Goal: Information Seeking & Learning: Learn about a topic

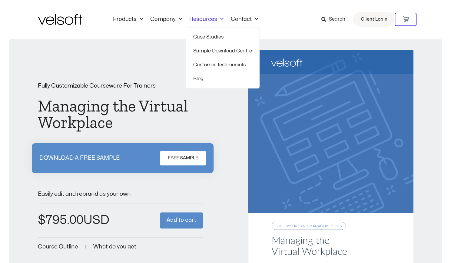
click at [205, 18] on link "Resources" at bounding box center [206, 19] width 41 height 7
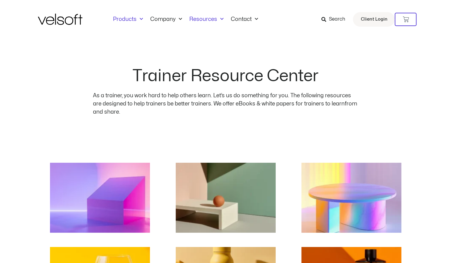
click at [141, 17] on span "Menu" at bounding box center [140, 19] width 6 height 10
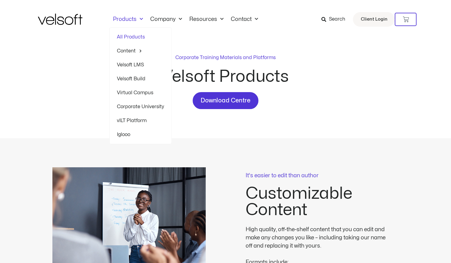
click at [132, 37] on link "All Products" at bounding box center [140, 37] width 47 height 14
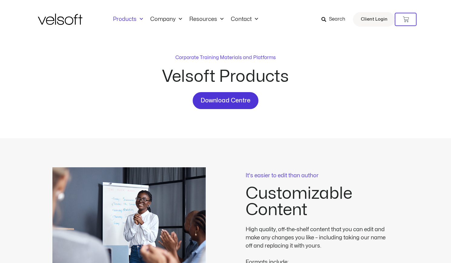
click at [66, 20] on img at bounding box center [60, 19] width 45 height 11
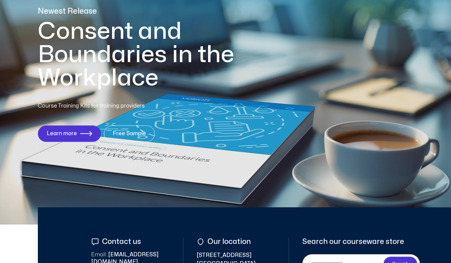
scroll to position [273, 0]
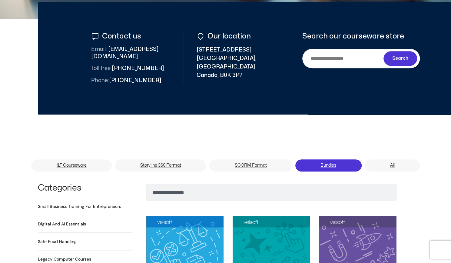
click at [326, 159] on link "Bundles" at bounding box center [328, 165] width 66 height 12
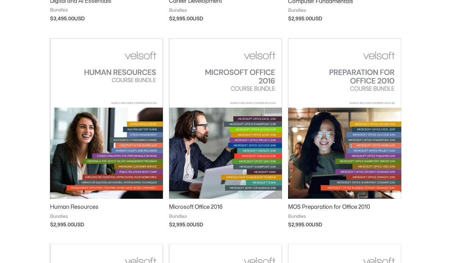
scroll to position [273, 0]
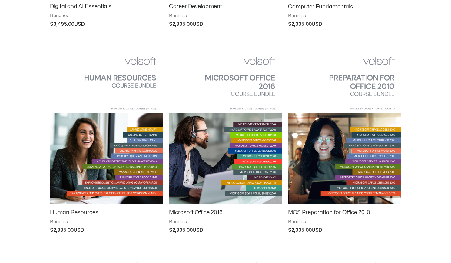
click at [127, 78] on img at bounding box center [106, 124] width 113 height 160
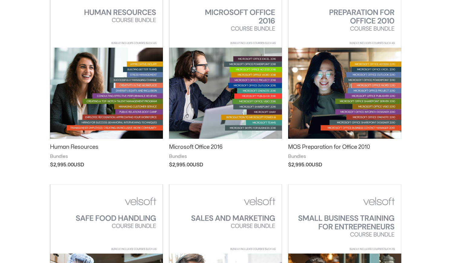
scroll to position [333, 0]
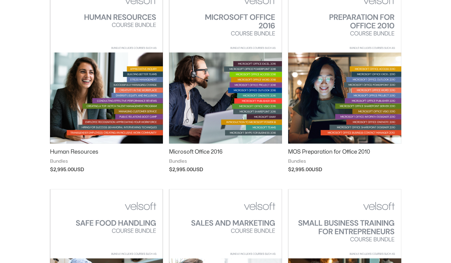
click at [144, 92] on img at bounding box center [106, 63] width 113 height 160
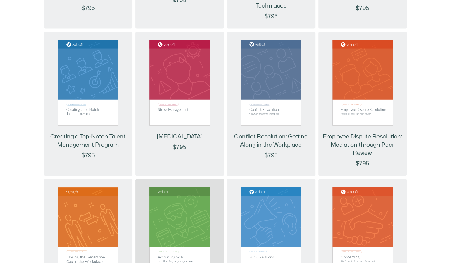
scroll to position [727, 0]
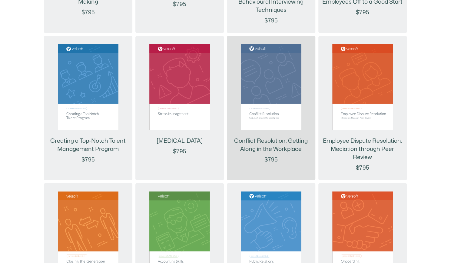
drag, startPoint x: 284, startPoint y: 134, endPoint x: 262, endPoint y: 140, distance: 23.0
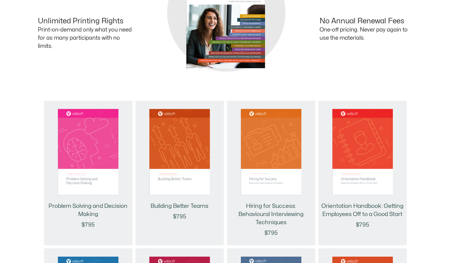
scroll to position [545, 0]
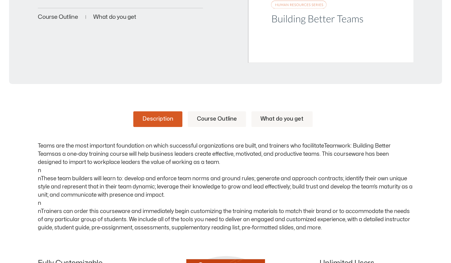
scroll to position [212, 0]
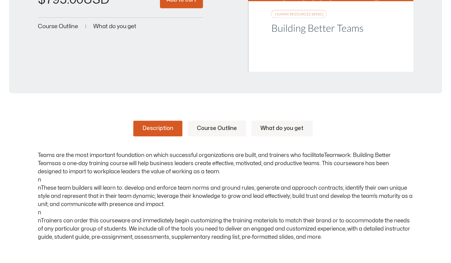
click at [222, 128] on link "Course Outline" at bounding box center [217, 129] width 58 height 16
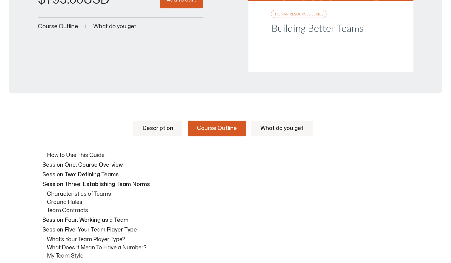
click at [153, 131] on link "Description" at bounding box center [157, 129] width 49 height 16
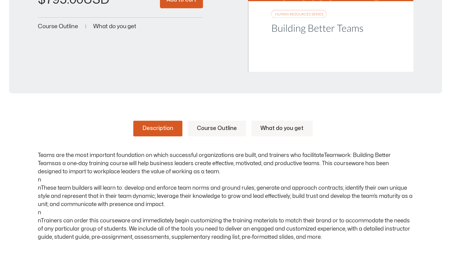
drag, startPoint x: 34, startPoint y: 153, endPoint x: 361, endPoint y: 237, distance: 337.4
click at [361, 237] on div "Description Course Outline What do you get Teams are the most important foundat…" at bounding box center [225, 268] width 451 height 332
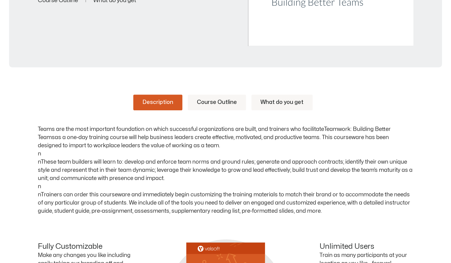
scroll to position [303, 0]
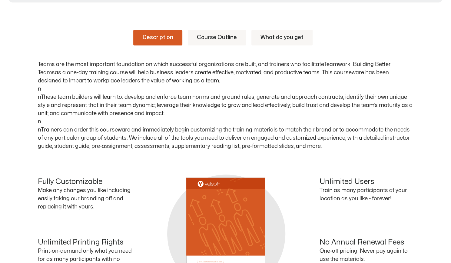
copy p "Lorem ips dol sita consectet adipiscing el seddo eiusmodtem incididuntutl etd m…"
click at [206, 36] on link "Course Outline" at bounding box center [217, 38] width 58 height 16
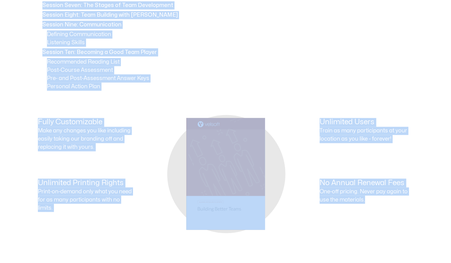
scroll to position [515, 0]
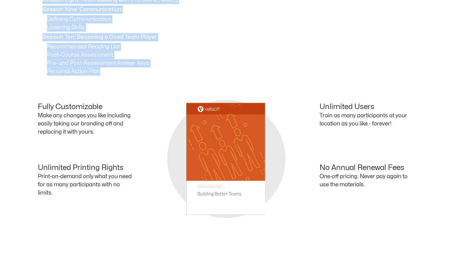
drag, startPoint x: 39, startPoint y: 61, endPoint x: 133, endPoint y: 67, distance: 94.3
copy div "How to Use This Guide Session One: Course Overview Session Two: Defining Teams …"
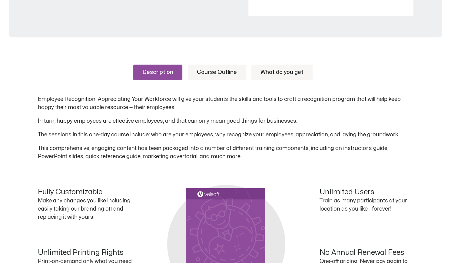
scroll to position [273, 0]
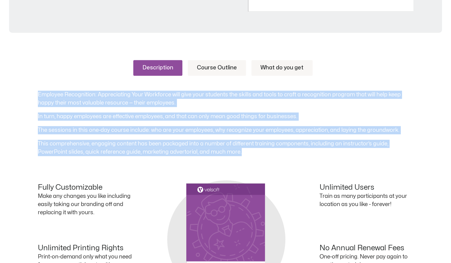
drag, startPoint x: 35, startPoint y: 91, endPoint x: 378, endPoint y: 152, distance: 349.0
click at [378, 152] on div "Description Course Outline What do you get Employee Recognition: Appreciating Y…" at bounding box center [225, 195] width 451 height 307
copy div "Employee Recognition: Appreciating Your Workforce will give your students the s…"
click at [207, 65] on link "Course Outline" at bounding box center [217, 68] width 58 height 16
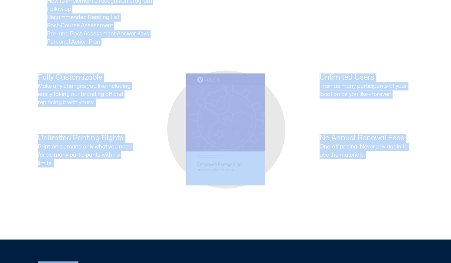
scroll to position [539, 0]
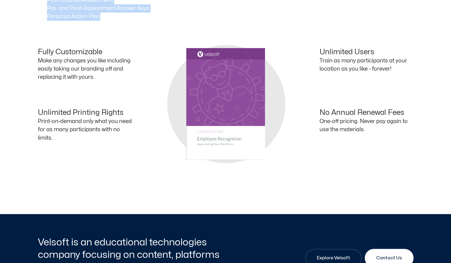
drag, startPoint x: 35, startPoint y: 91, endPoint x: 105, endPoint y: 21, distance: 99.4
copy div "How to Use This Guide Session One: Course Overview Session Two: Employees Who a…"
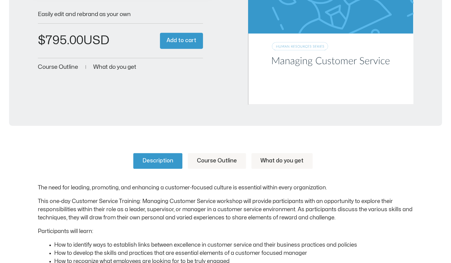
scroll to position [182, 0]
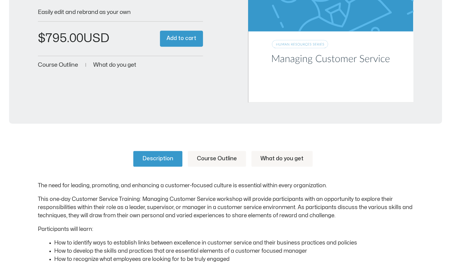
click at [208, 159] on link "Course Outline" at bounding box center [217, 159] width 58 height 16
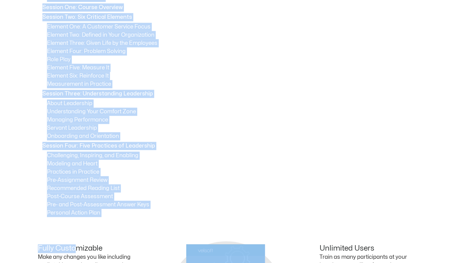
scroll to position [373, 0]
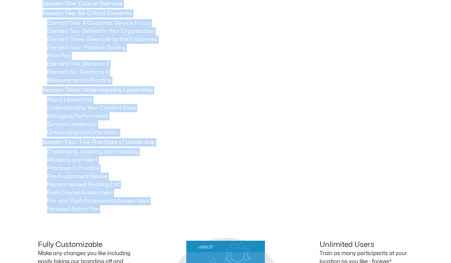
drag, startPoint x: 29, startPoint y: 31, endPoint x: 108, endPoint y: 214, distance: 198.8
click at [108, 214] on div "Description Course Outline What do you get The need for leading, promoting, and…" at bounding box center [225, 173] width 451 height 465
copy div "How to Use This Guide Session One: Course Overview Session Two: Six Critical El…"
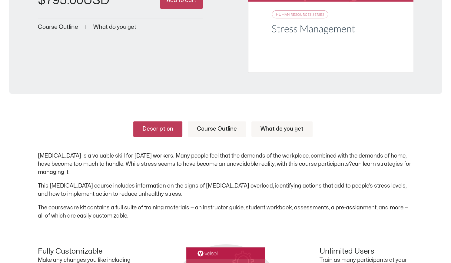
scroll to position [212, 0]
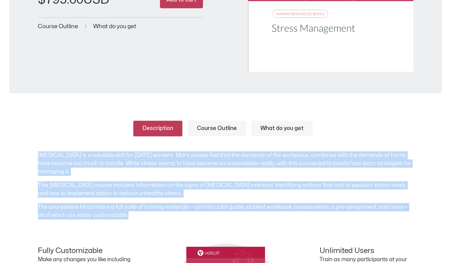
drag, startPoint x: 37, startPoint y: 154, endPoint x: 153, endPoint y: 215, distance: 130.6
click at [153, 215] on div "Description Course Outline What do you get [MEDICAL_DATA] is a valuable skill f…" at bounding box center [225, 257] width 451 height 310
copy div "[MEDICAL_DATA] is a valuable skill for [DATE] workers. Many people feel that th…"
click at [225, 129] on link "Course Outline" at bounding box center [217, 129] width 58 height 16
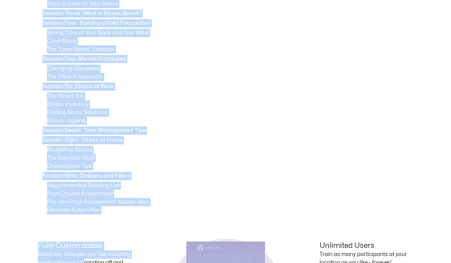
scroll to position [426, 0]
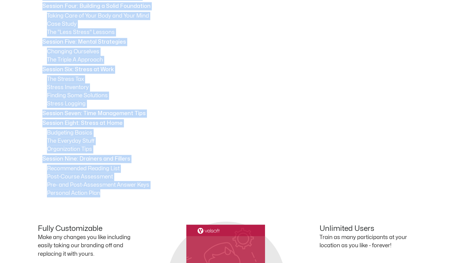
drag, startPoint x: 33, startPoint y: 155, endPoint x: 108, endPoint y: 191, distance: 82.9
click at [108, 191] on div "Description Course Outline What do you get [MEDICAL_DATA] is a valuable skill f…" at bounding box center [225, 140] width 451 height 502
copy div "How to Use This Guide Session One: Course Overview Session Two: Defining Stress…"
